Goal: Task Accomplishment & Management: Use online tool/utility

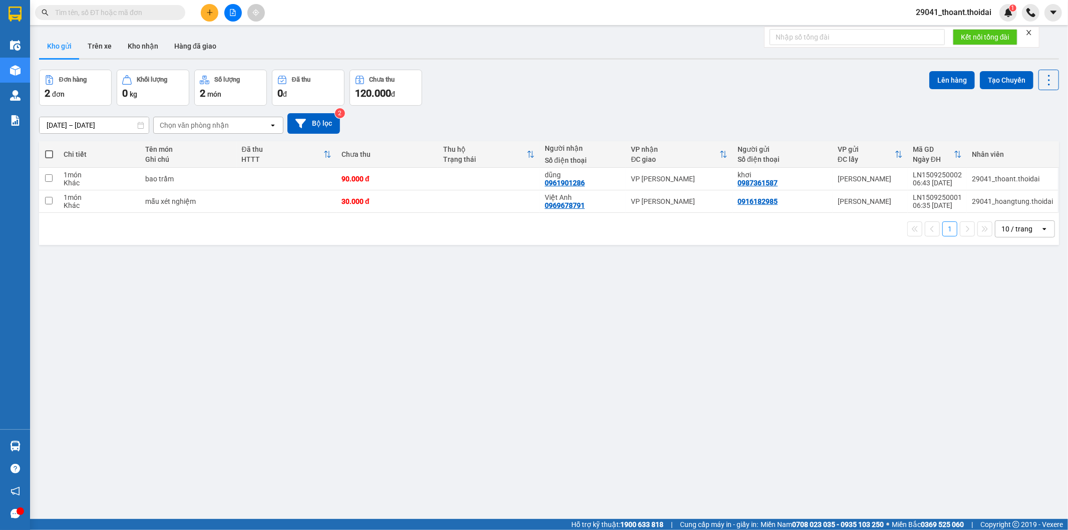
click at [52, 154] on span at bounding box center [49, 154] width 8 height 8
click at [49, 149] on input "checkbox" at bounding box center [49, 149] width 0 height 0
checkbox input "true"
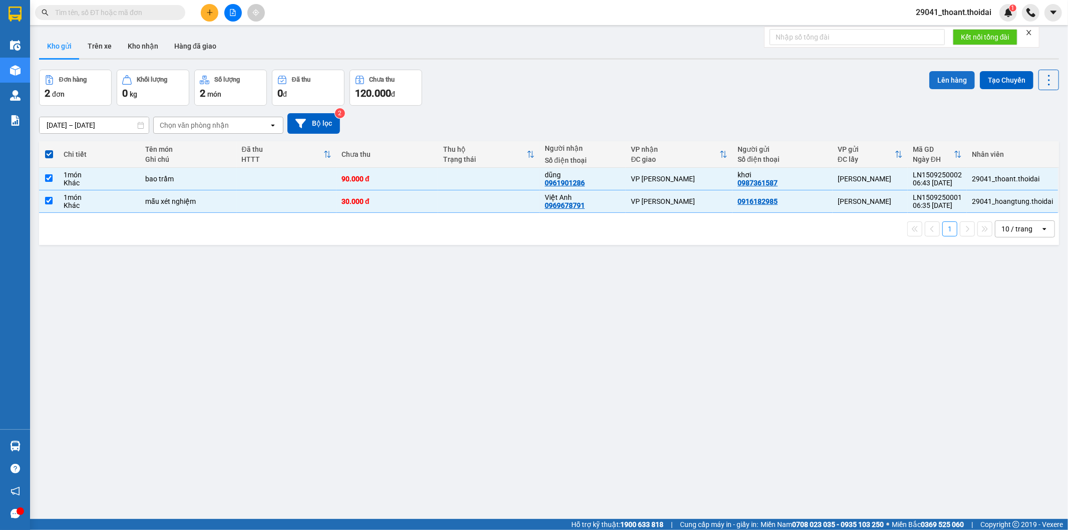
click at [945, 80] on button "Lên hàng" at bounding box center [952, 80] width 46 height 18
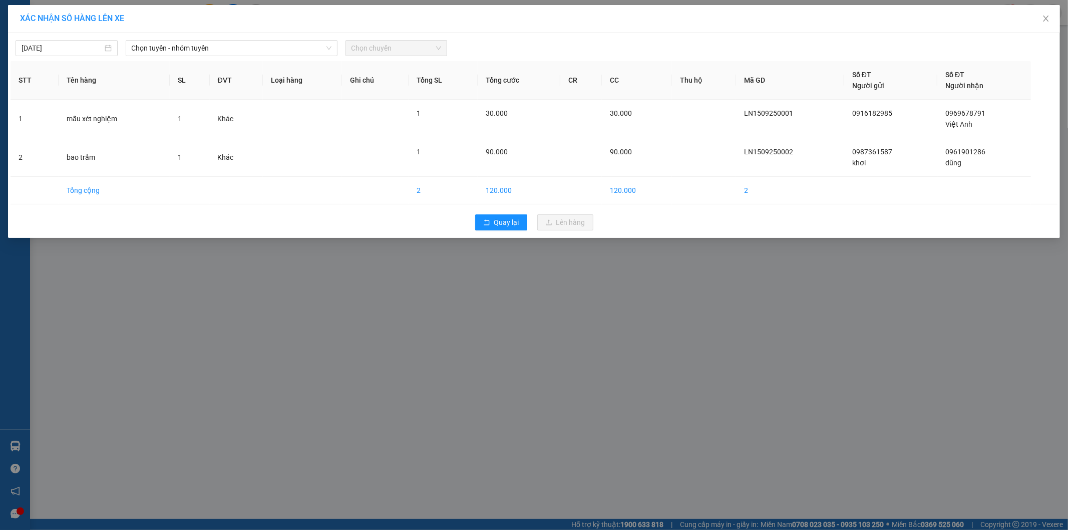
click at [179, 36] on div "[DATE] Chọn tuyến - nhóm tuyến Chọn chuyến" at bounding box center [534, 45] width 1047 height 21
click at [179, 42] on span "Chọn tuyến - nhóm tuyến" at bounding box center [232, 48] width 200 height 15
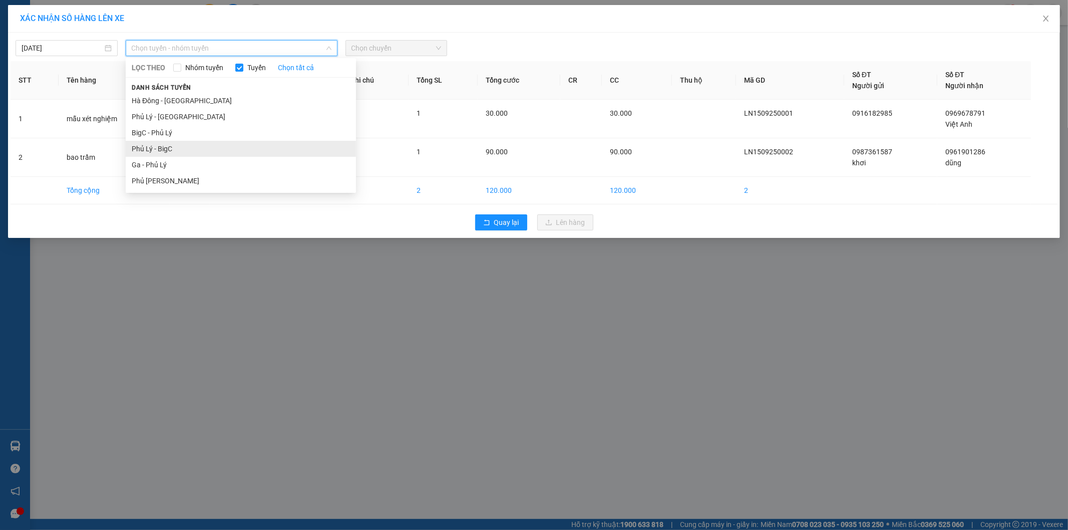
click at [199, 152] on li "Phủ Lý - BigC" at bounding box center [241, 149] width 230 height 16
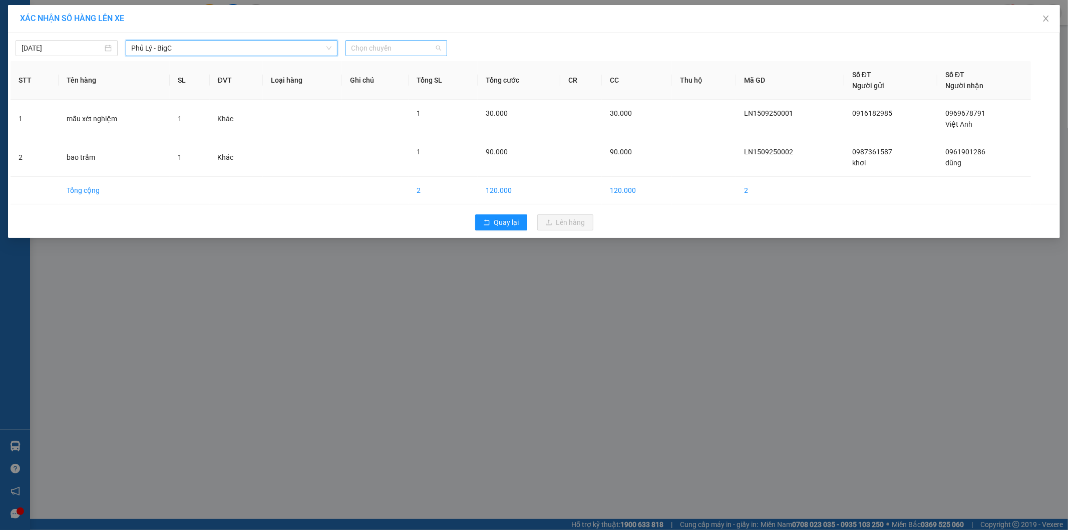
click at [375, 54] on span "Chọn chuyến" at bounding box center [397, 48] width 90 height 15
type input "35"
click at [391, 69] on div "08:01 (TC) - 29B-620.35" at bounding box center [391, 68] width 78 height 11
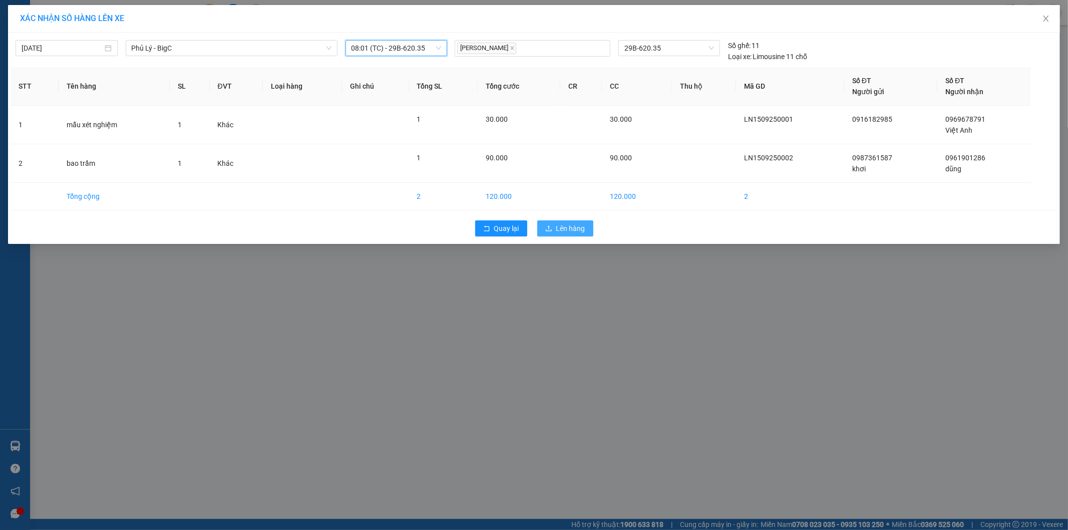
click at [569, 224] on span "Lên hàng" at bounding box center [570, 228] width 29 height 11
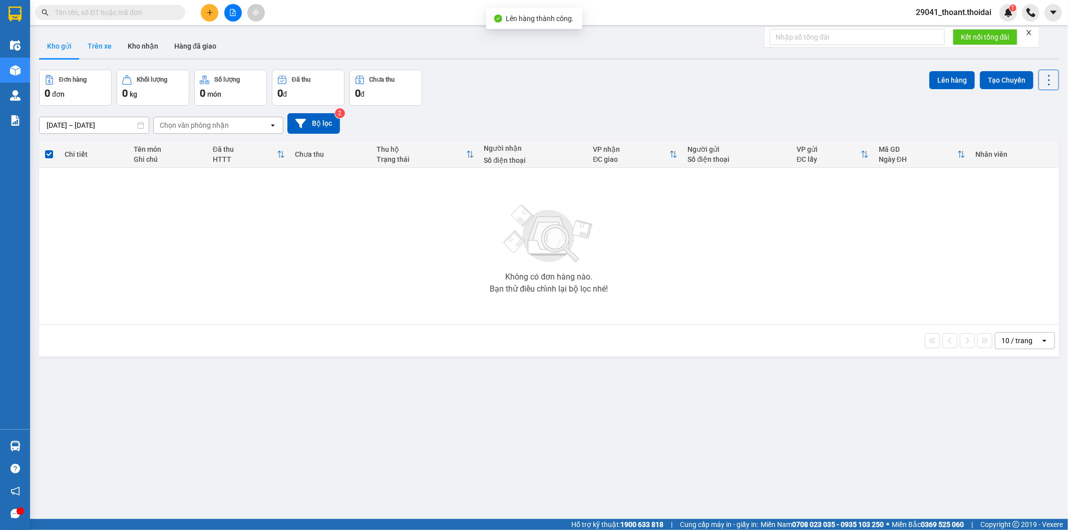
click at [97, 46] on button "Trên xe" at bounding box center [100, 46] width 40 height 24
